Goal: Transaction & Acquisition: Purchase product/service

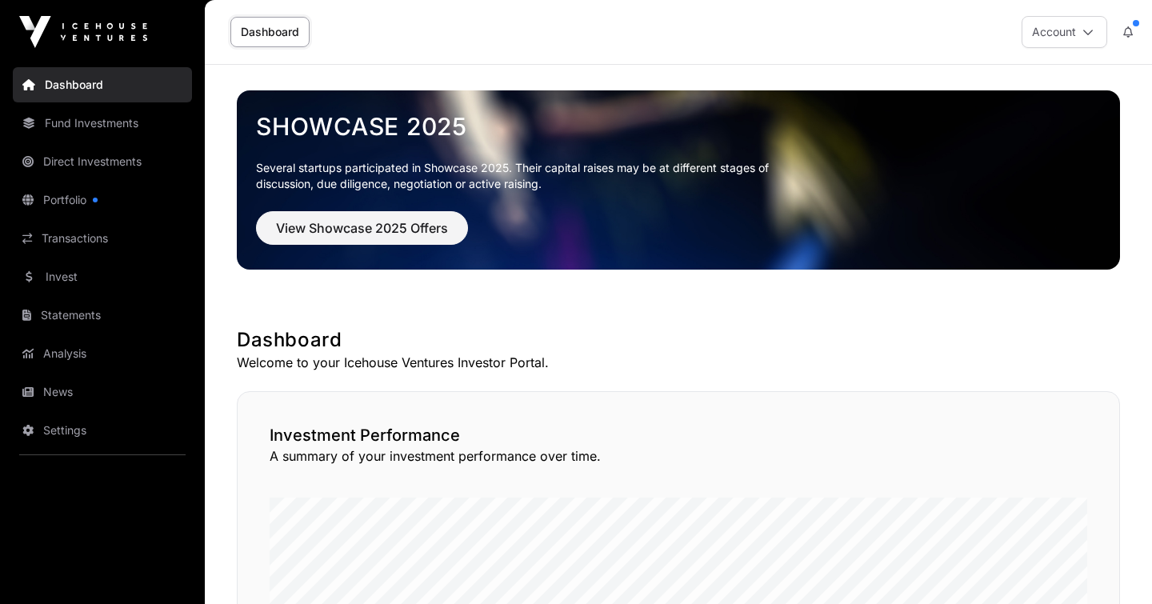
click at [73, 197] on link "Portfolio" at bounding box center [102, 199] width 179 height 35
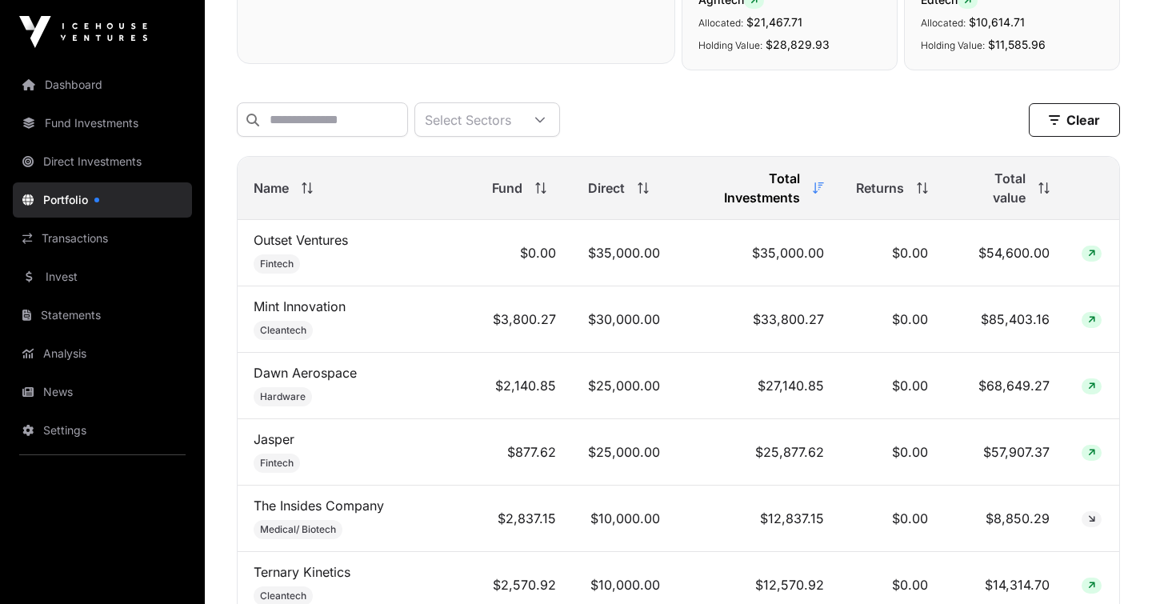
scroll to position [586, 0]
click at [259, 167] on th "Name" at bounding box center [357, 186] width 238 height 63
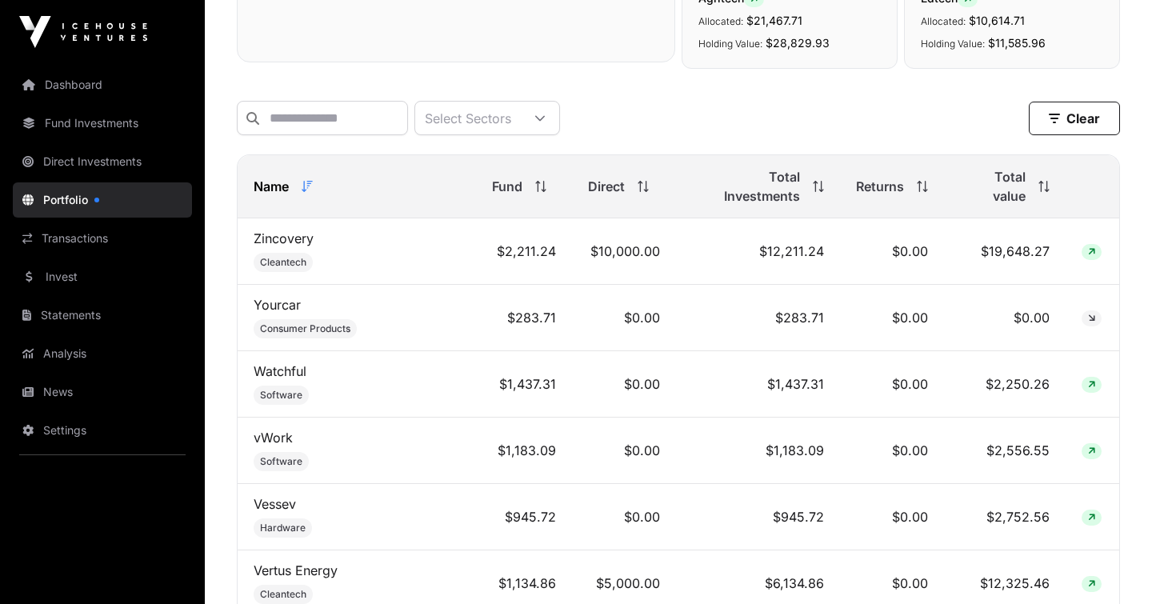
click at [266, 177] on span "Name" at bounding box center [271, 186] width 35 height 19
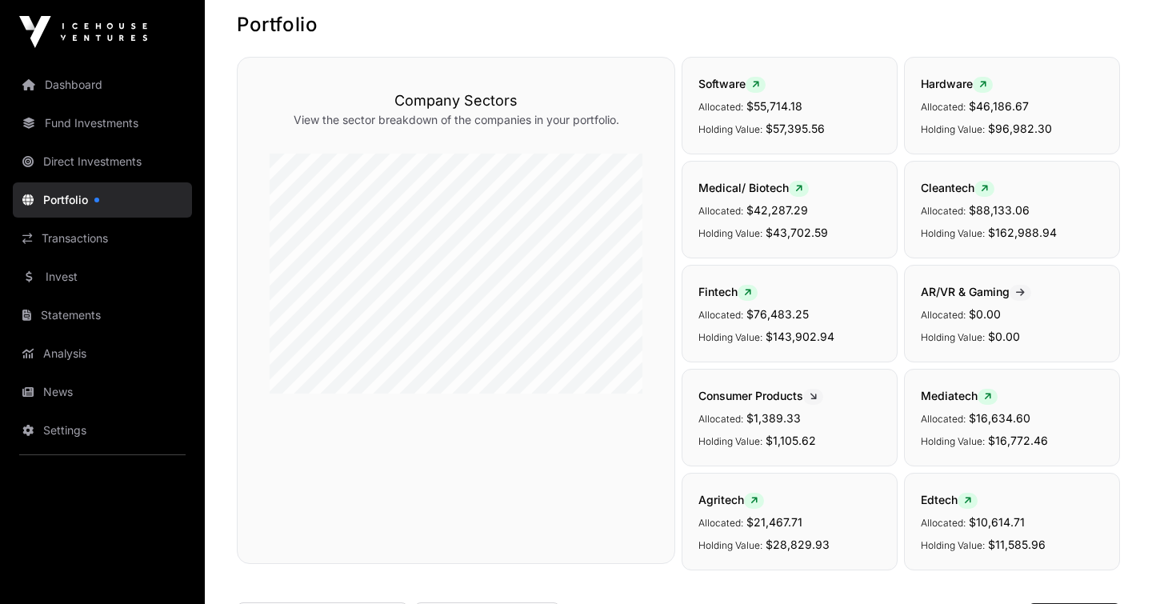
scroll to position [0, 0]
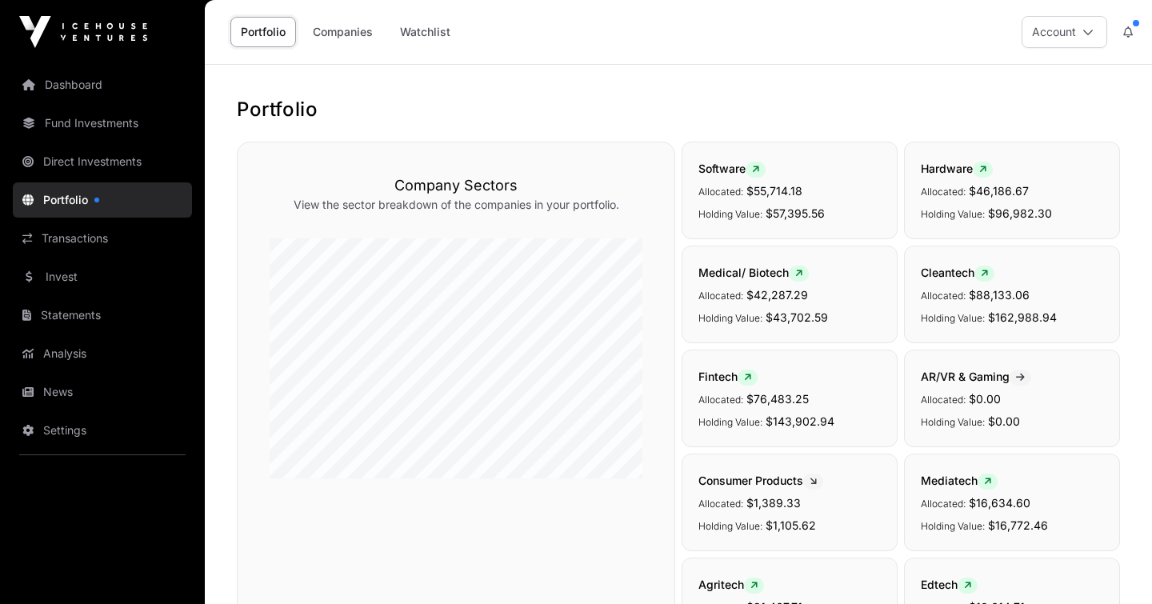
click at [67, 149] on link "Direct Investments" at bounding box center [102, 161] width 179 height 35
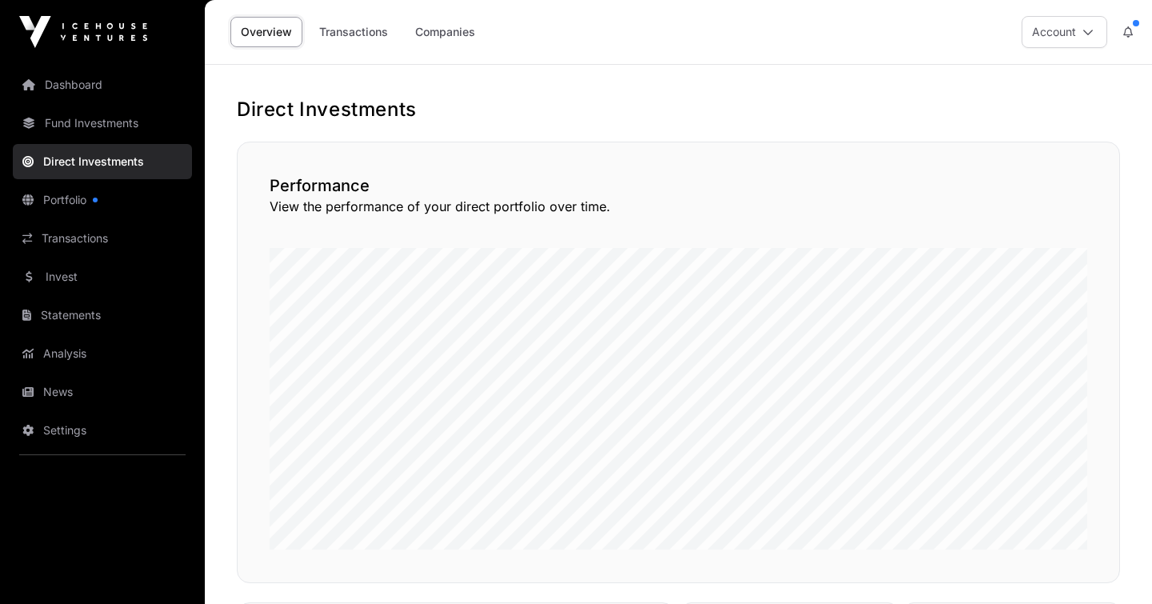
click at [67, 115] on link "Fund Investments" at bounding box center [102, 123] width 179 height 35
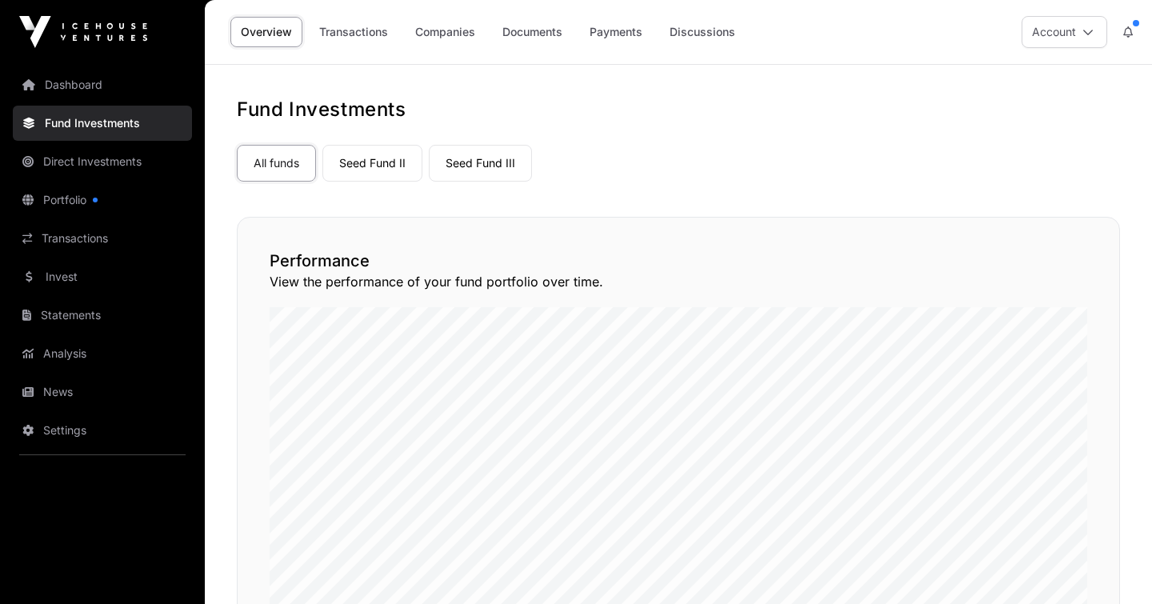
click at [73, 231] on link "Transactions" at bounding box center [102, 238] width 179 height 35
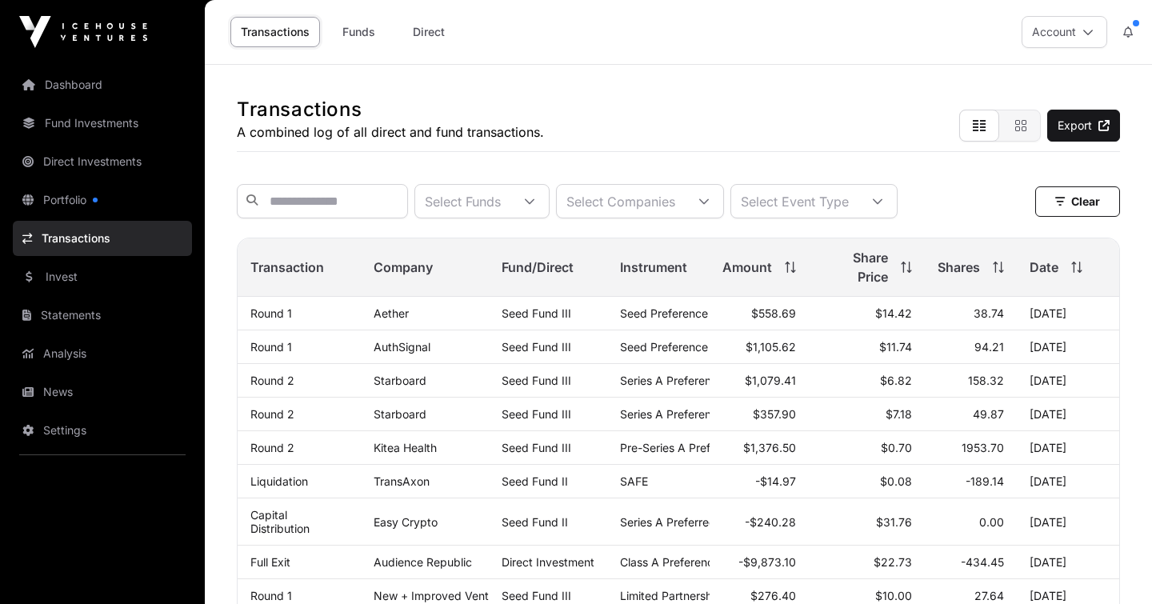
click at [60, 88] on link "Dashboard" at bounding box center [102, 84] width 179 height 35
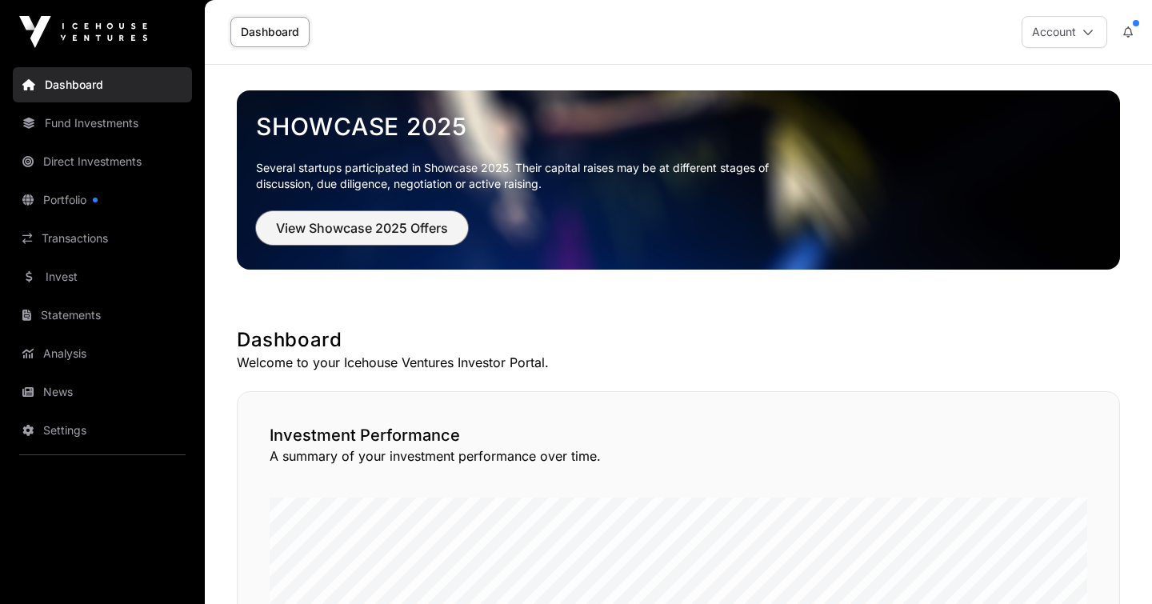
click at [344, 239] on button "View Showcase 2025 Offers" at bounding box center [362, 228] width 212 height 34
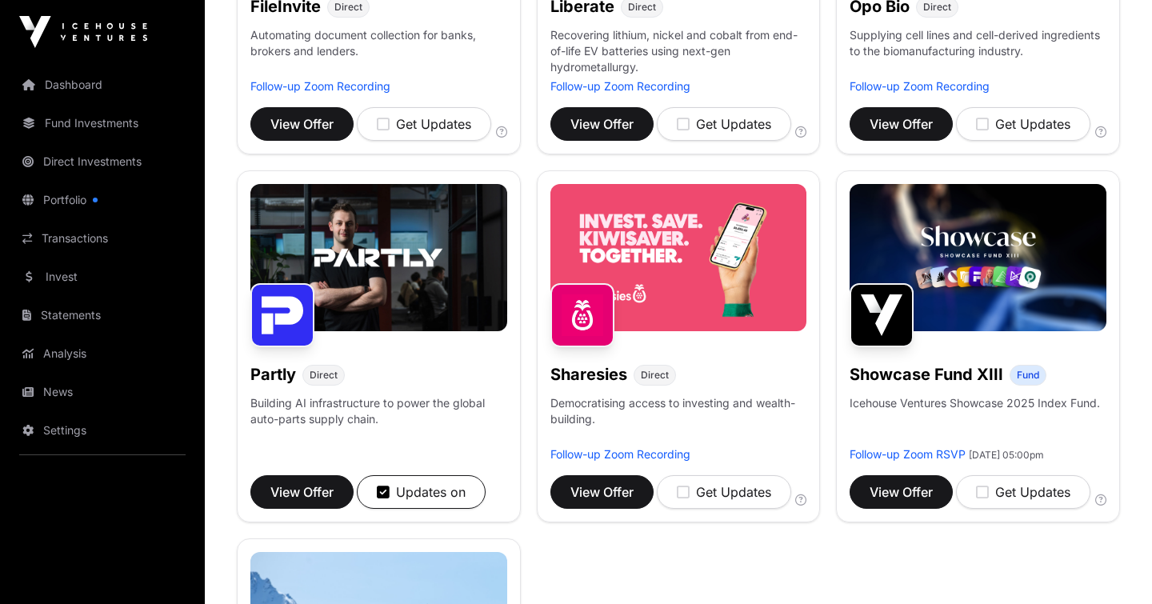
scroll to position [803, 0]
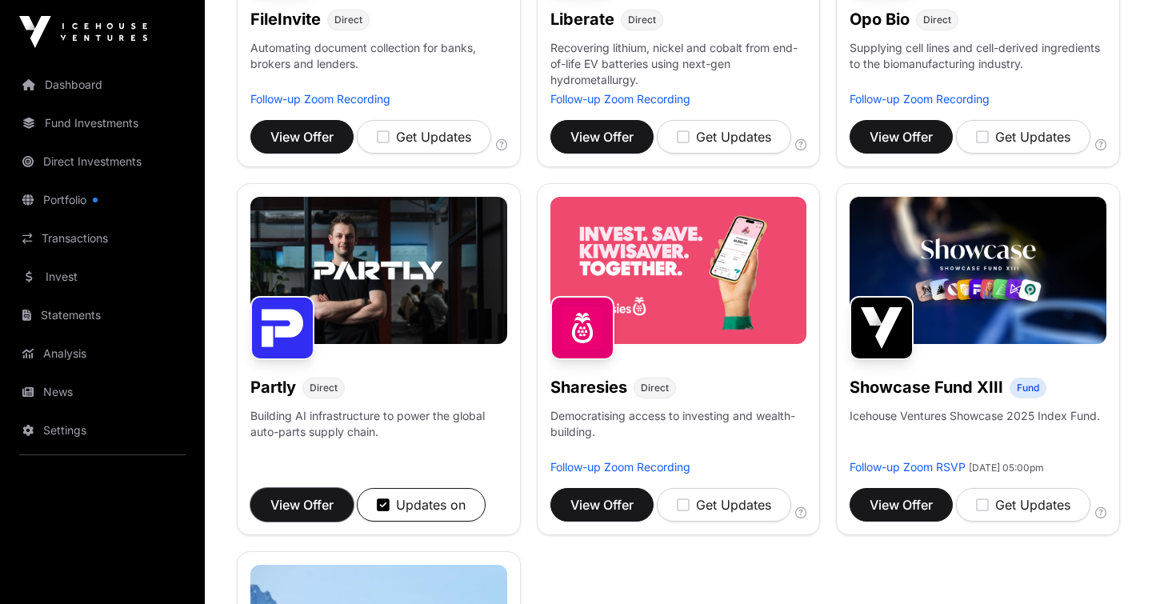
click at [298, 503] on span "View Offer" at bounding box center [301, 504] width 63 height 19
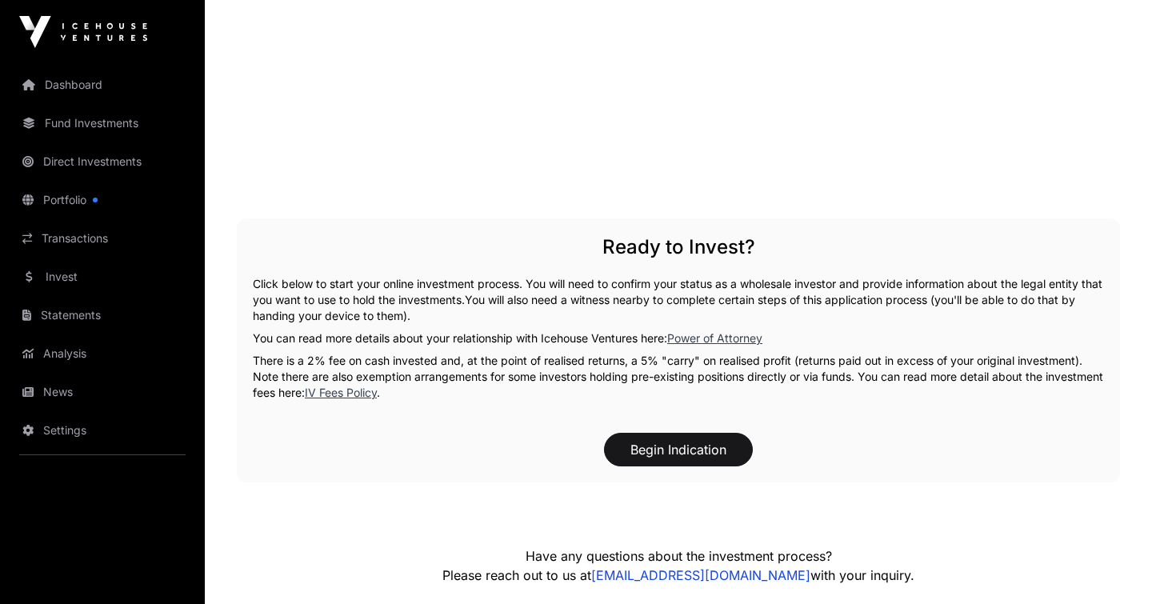
scroll to position [2334, 0]
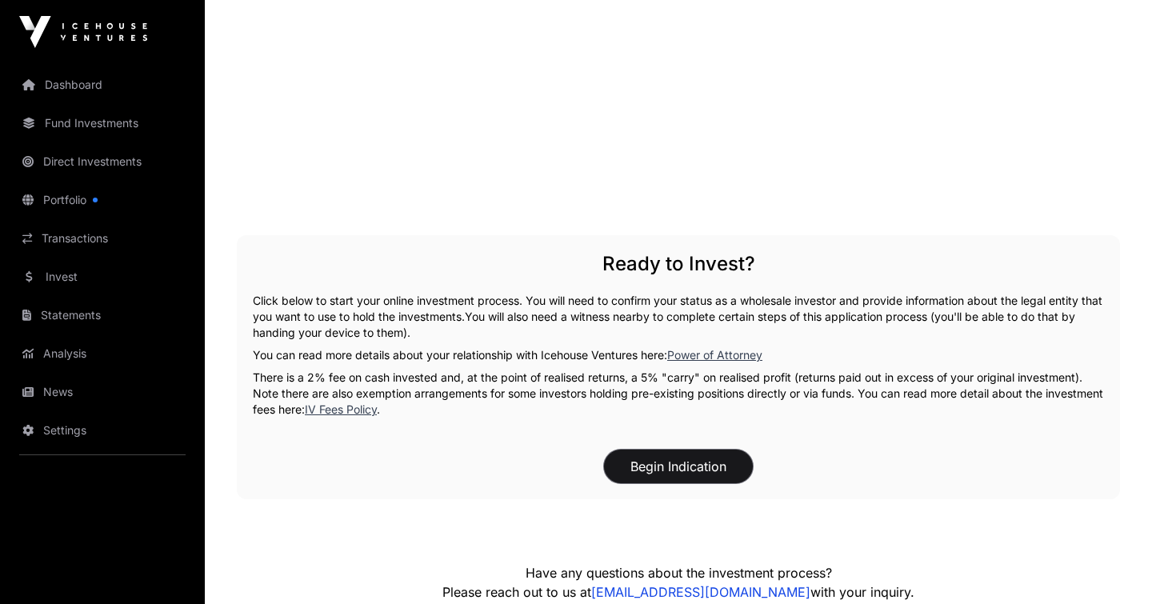
click at [664, 450] on button "Begin Indication" at bounding box center [678, 467] width 149 height 34
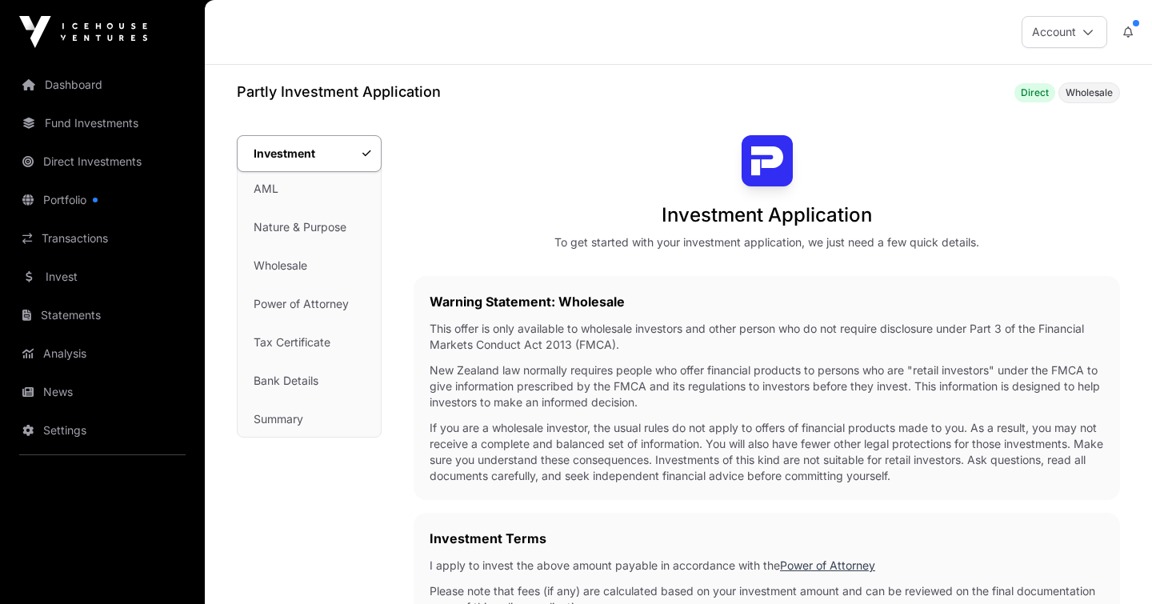
click at [35, 81] on link "Dashboard" at bounding box center [102, 84] width 179 height 35
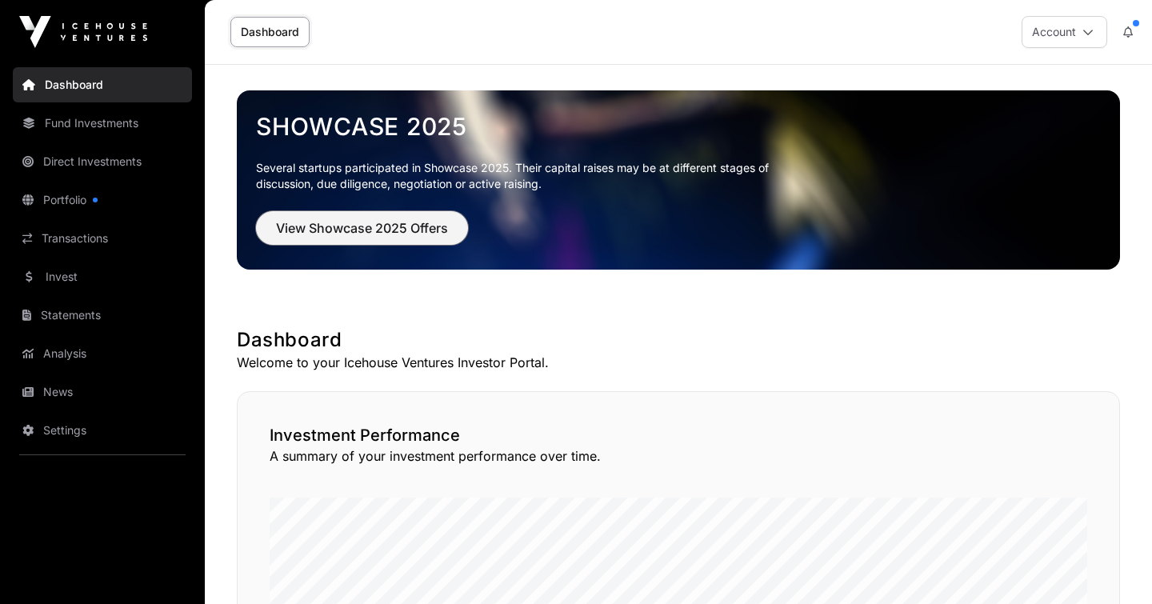
click at [369, 222] on span "View Showcase 2025 Offers" at bounding box center [362, 227] width 172 height 19
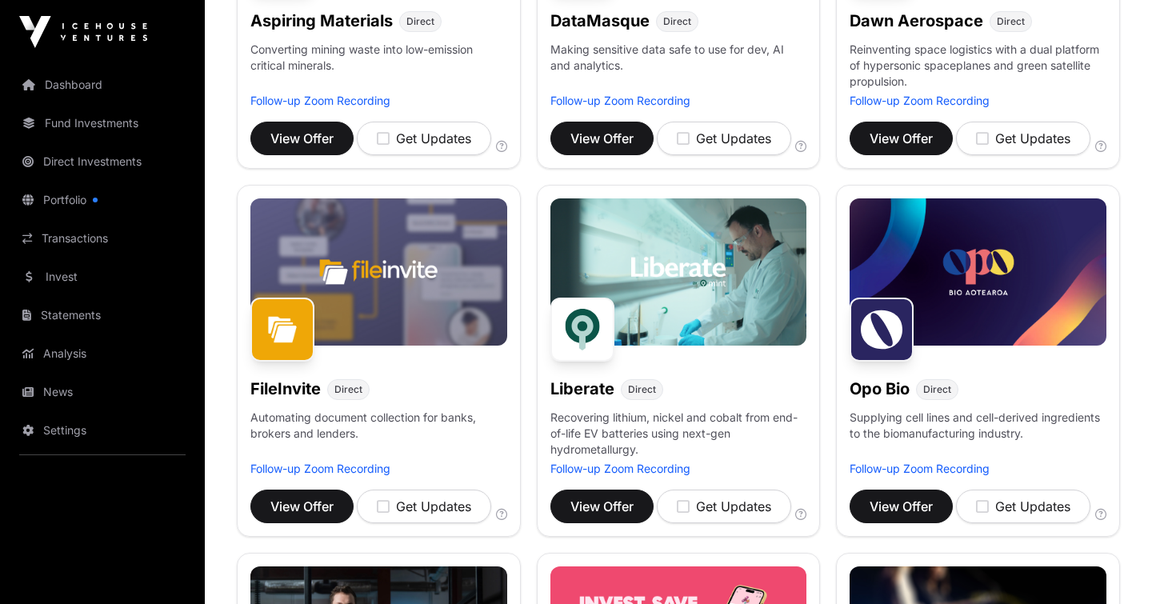
scroll to position [434, 0]
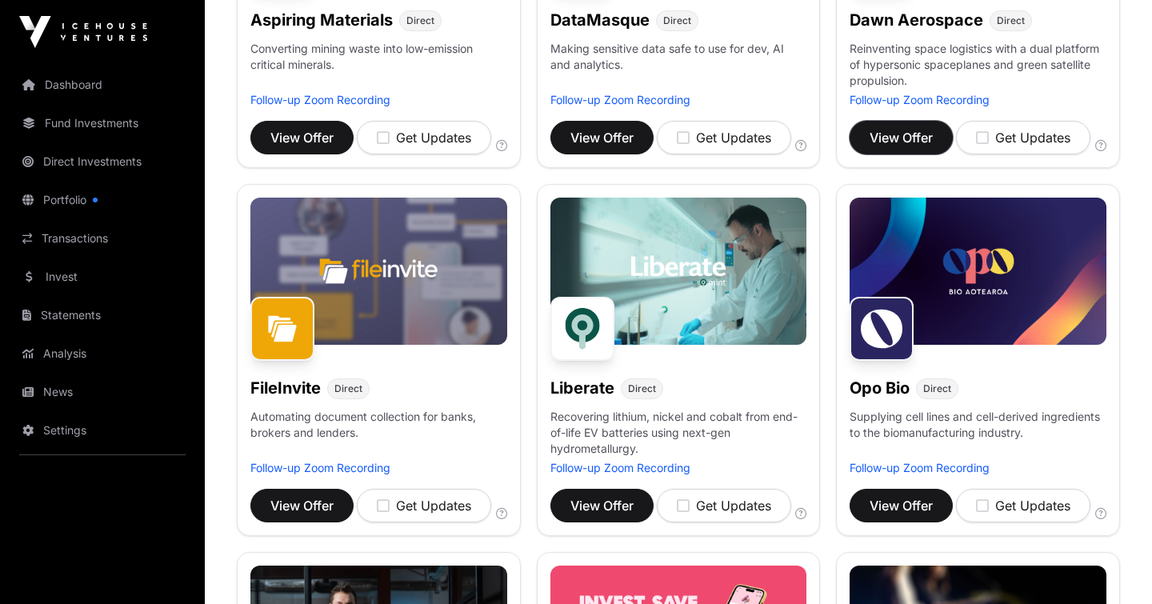
click at [878, 139] on span "View Offer" at bounding box center [901, 137] width 63 height 19
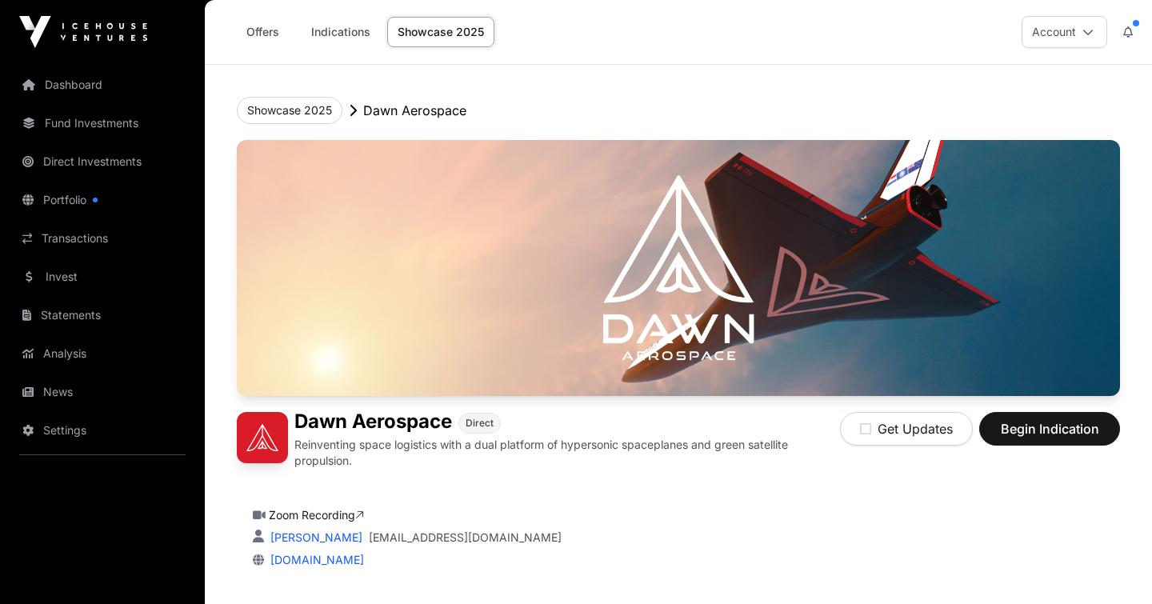
click at [348, 23] on link "Indications" at bounding box center [341, 32] width 80 height 30
click at [325, 30] on link "Indications" at bounding box center [341, 32] width 80 height 30
click at [277, 33] on link "Offers" at bounding box center [262, 32] width 64 height 30
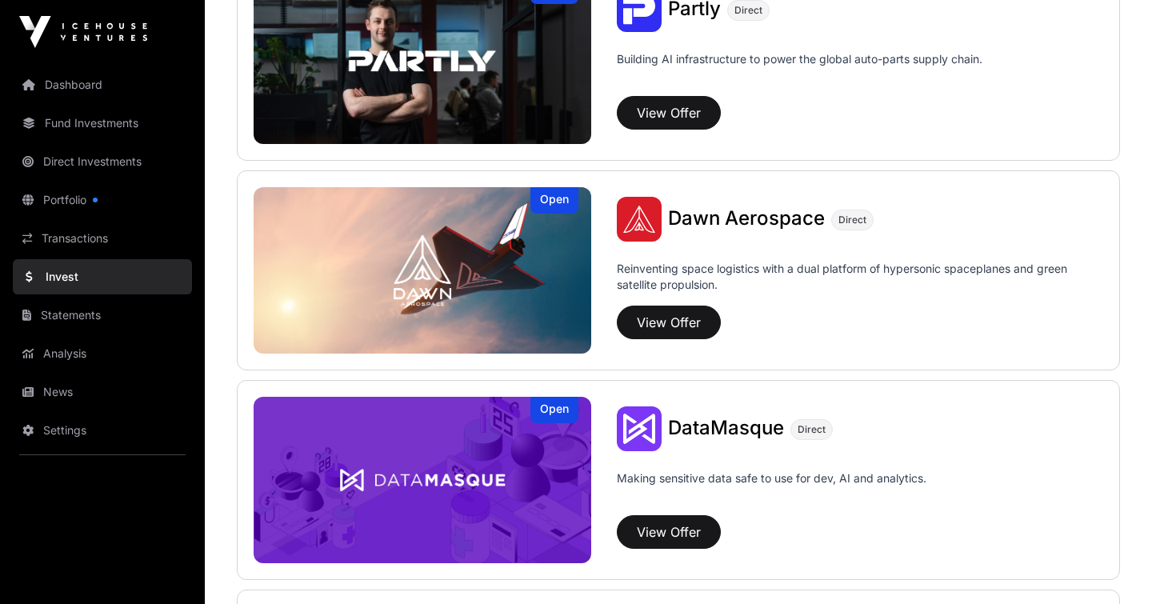
scroll to position [1711, 0]
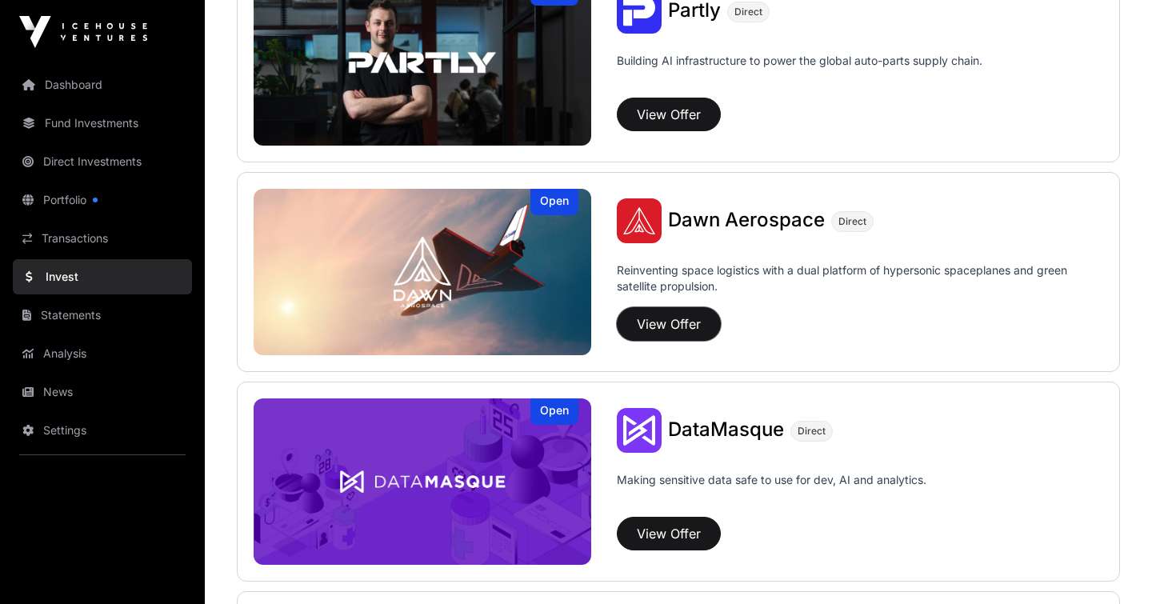
click at [668, 320] on button "View Offer" at bounding box center [669, 324] width 104 height 34
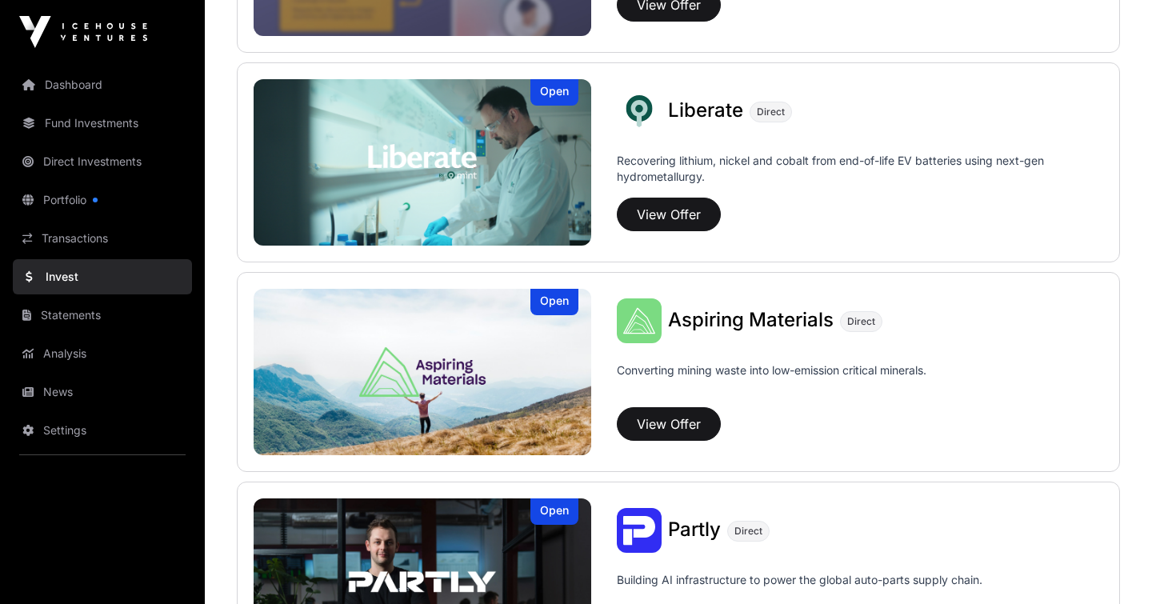
scroll to position [1188, 0]
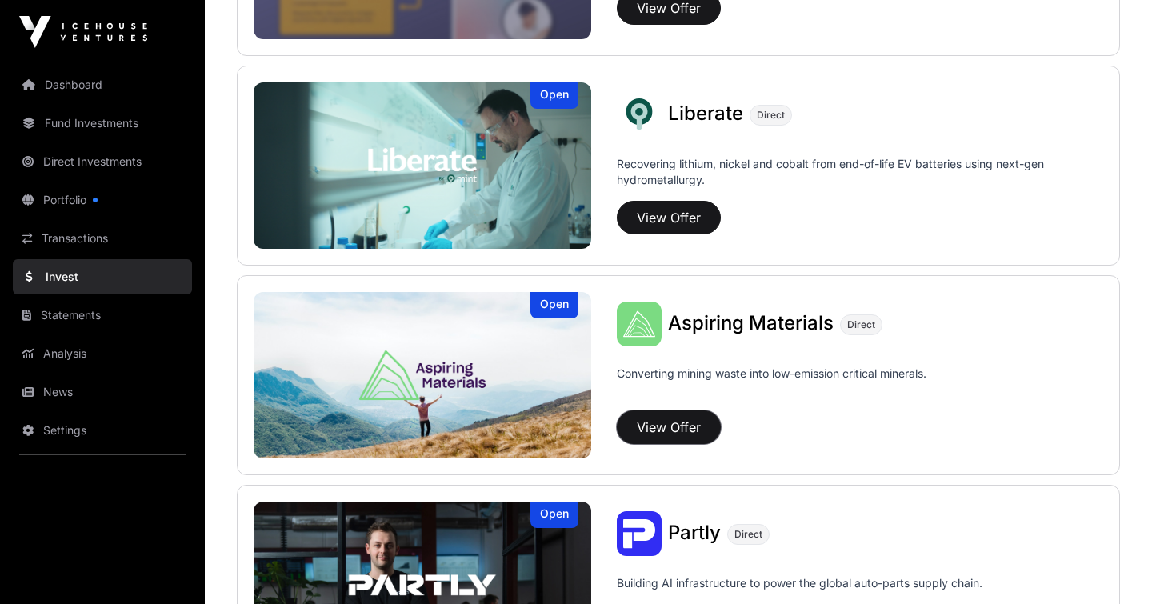
click at [658, 438] on button "View Offer" at bounding box center [669, 427] width 104 height 34
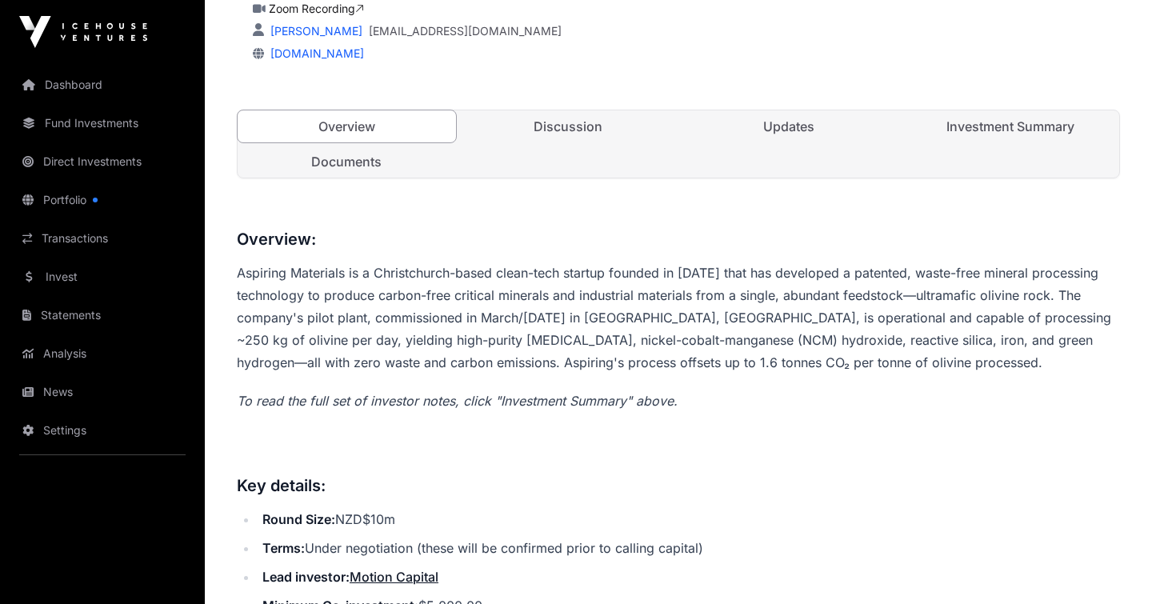
scroll to position [464, 0]
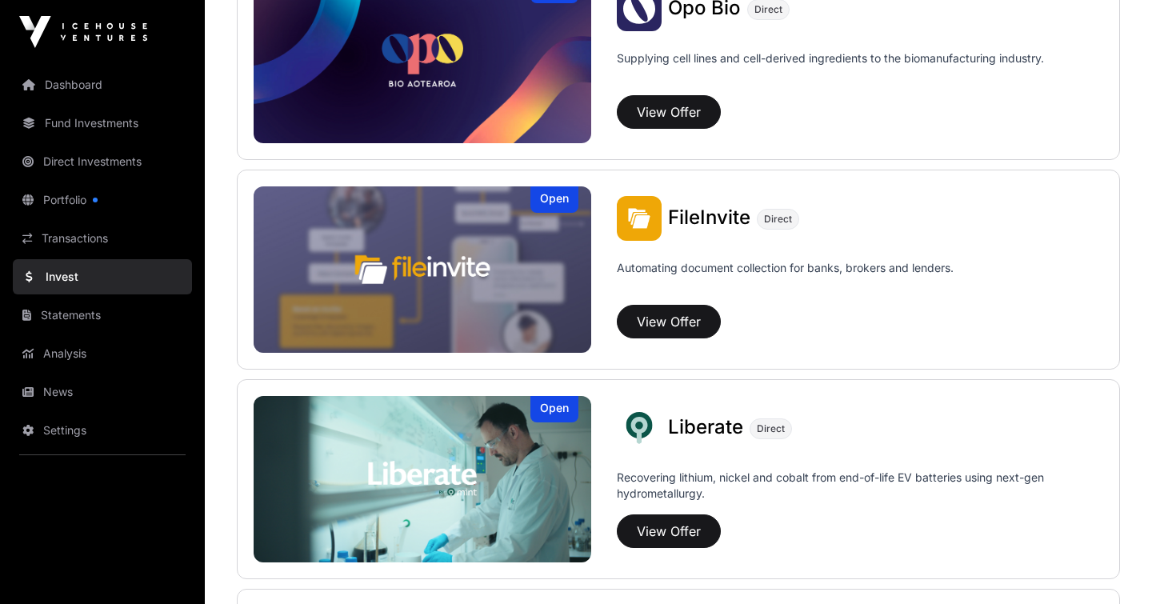
scroll to position [870, 0]
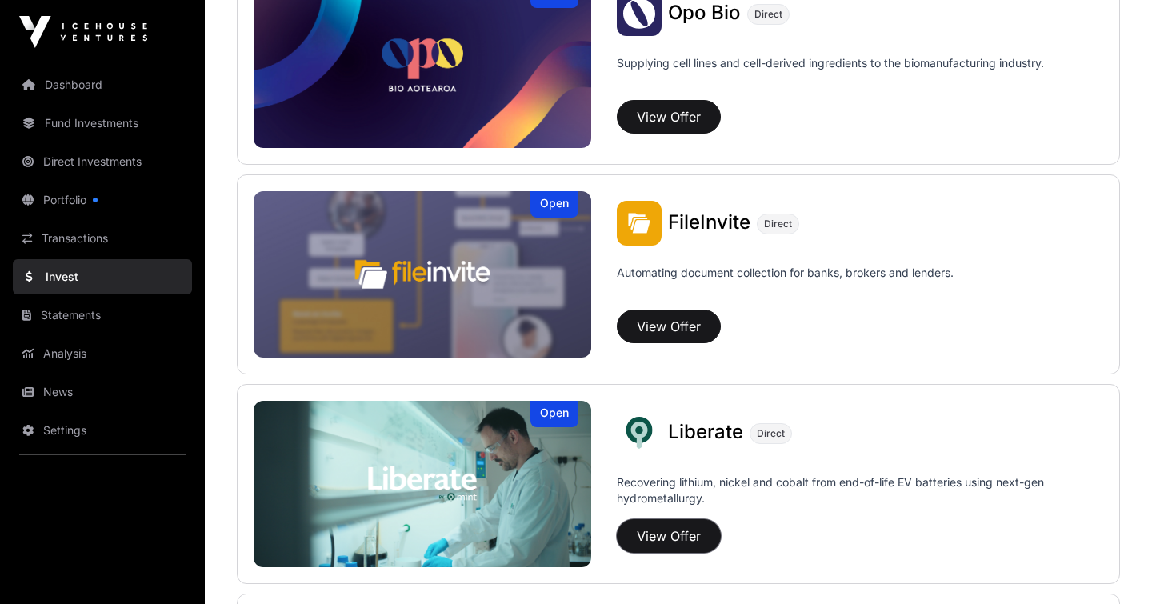
click at [638, 535] on button "View Offer" at bounding box center [669, 536] width 104 height 34
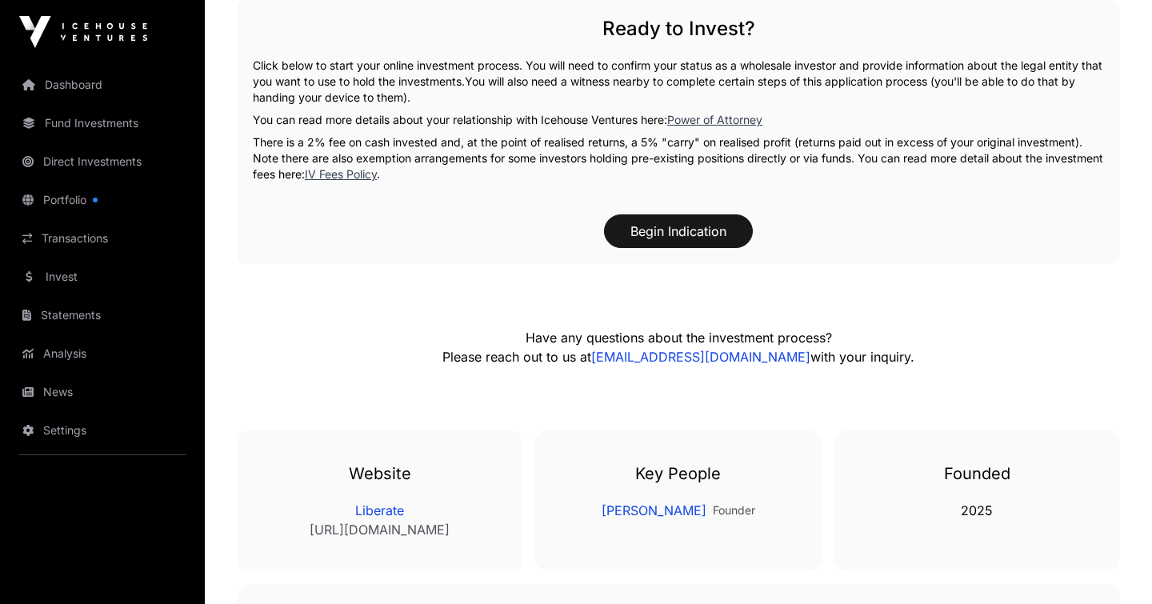
scroll to position [2530, 0]
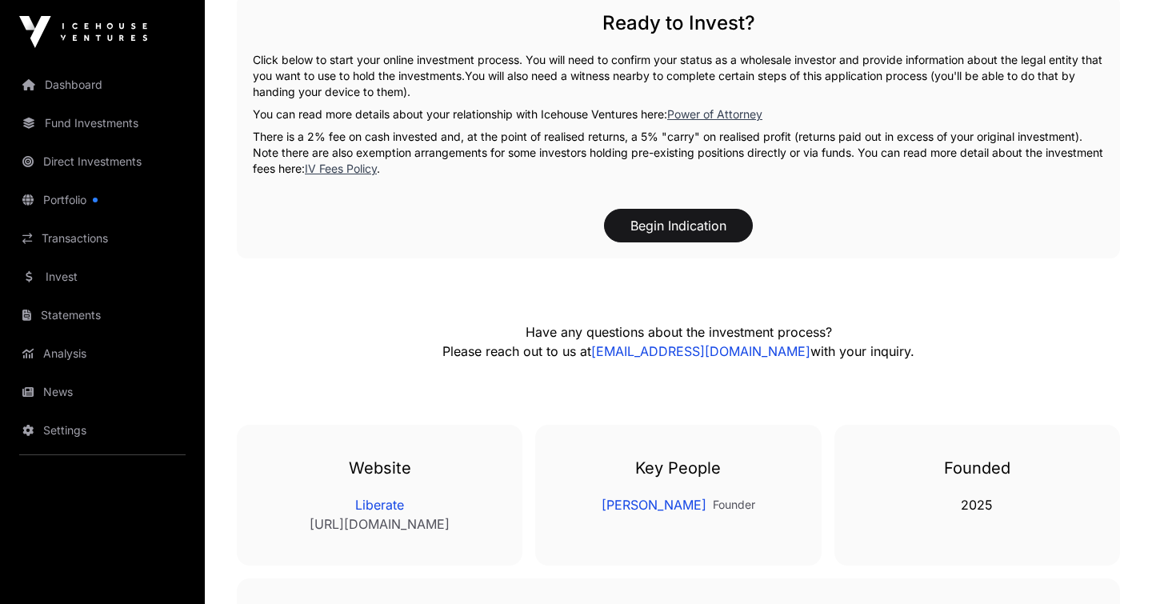
click at [65, 83] on link "Dashboard" at bounding box center [102, 84] width 179 height 35
